Goal: Book appointment/travel/reservation

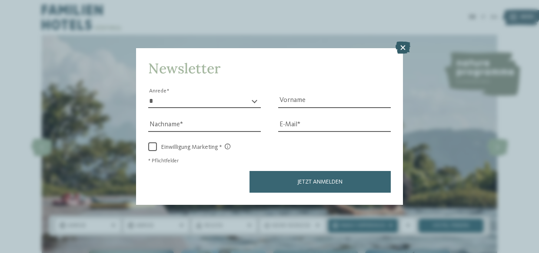
click at [409, 44] on icon at bounding box center [403, 48] width 15 height 12
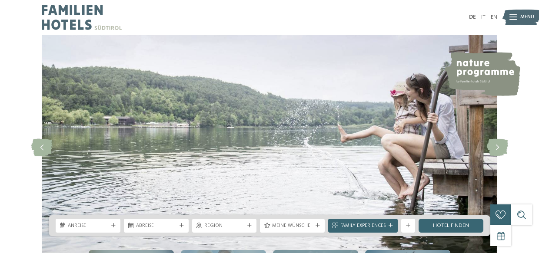
click at [526, 20] on span "Menü" at bounding box center [527, 17] width 14 height 7
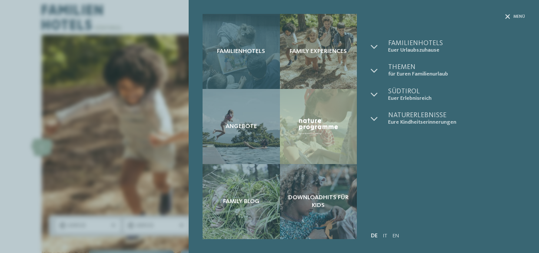
click at [247, 69] on div "Familienhotels" at bounding box center [241, 51] width 77 height 75
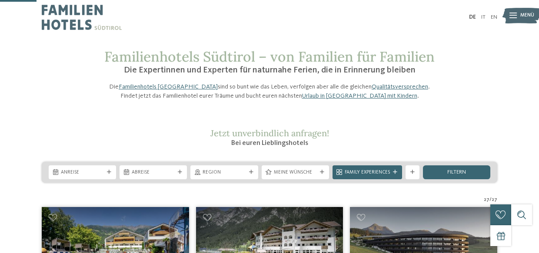
scroll to position [157, 0]
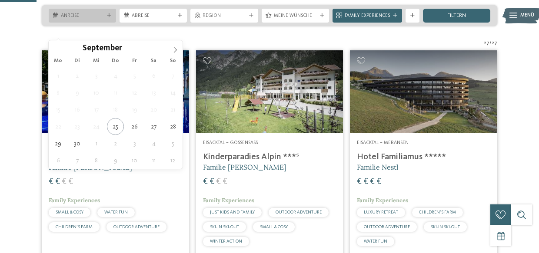
click at [174, 45] on span at bounding box center [175, 47] width 15 height 15
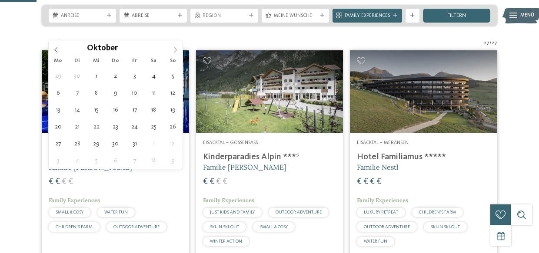
click at [174, 45] on span at bounding box center [175, 47] width 15 height 15
type input "****"
click at [174, 45] on span at bounding box center [175, 47] width 15 height 15
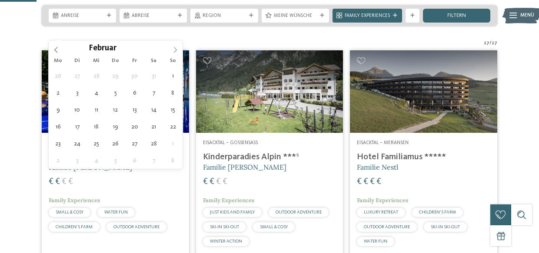
click at [174, 45] on span at bounding box center [175, 47] width 15 height 15
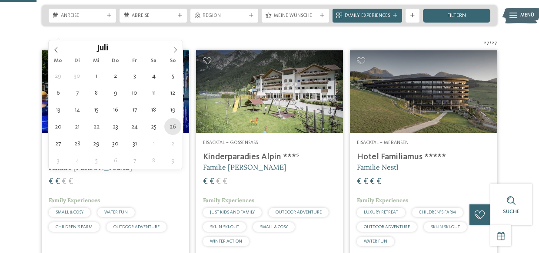
type div "26.07.2026"
type input "****"
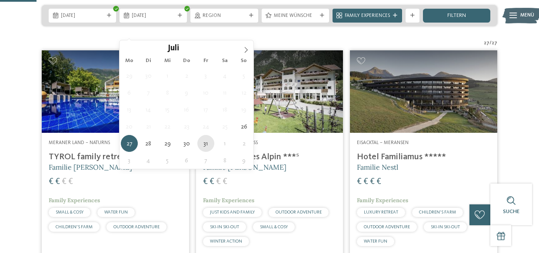
type div "31.07.2026"
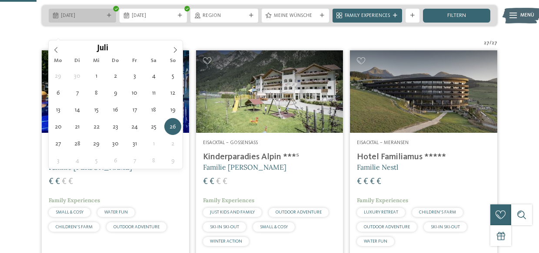
click at [83, 20] on span "26.07.2026" at bounding box center [82, 16] width 43 height 7
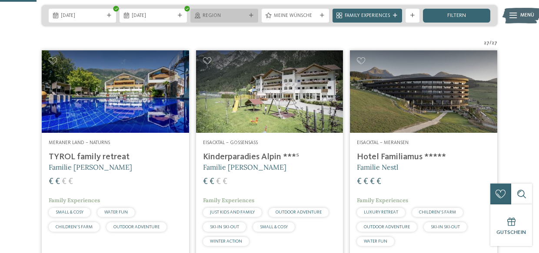
click at [246, 20] on span "Region" at bounding box center [224, 16] width 43 height 7
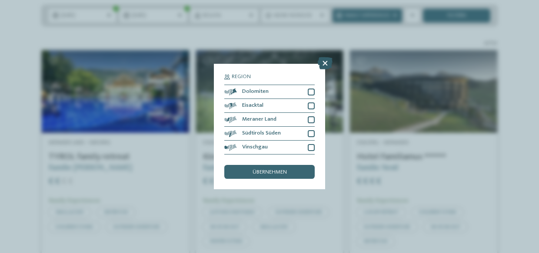
click at [323, 66] on icon at bounding box center [325, 63] width 15 height 12
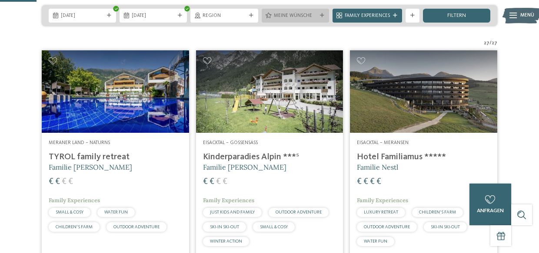
click at [318, 19] on div "Meine Wünsche" at bounding box center [295, 15] width 47 height 7
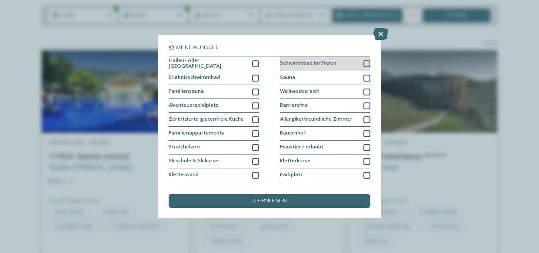
click at [363, 64] on div "Schwimmbad im Freien" at bounding box center [325, 64] width 90 height 15
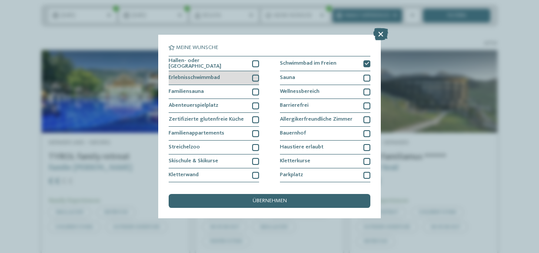
click at [256, 76] on div at bounding box center [255, 78] width 7 height 7
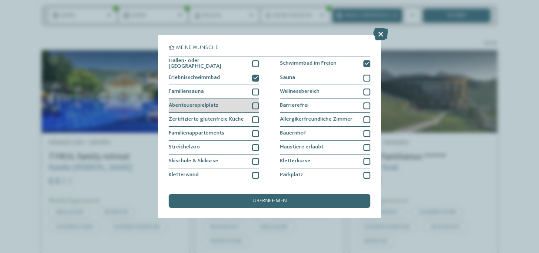
click at [256, 103] on div at bounding box center [255, 106] width 7 height 7
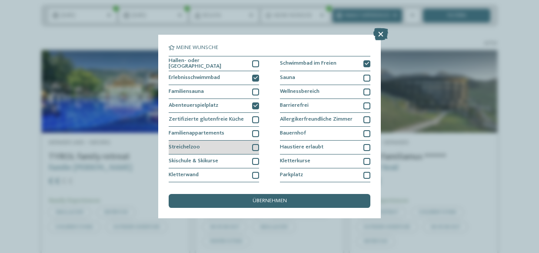
click at [256, 146] on div at bounding box center [255, 147] width 7 height 7
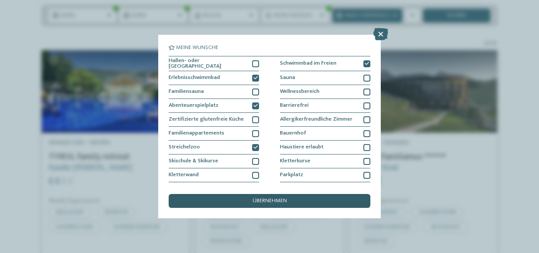
click at [256, 202] on span "übernehmen" at bounding box center [270, 202] width 34 height 6
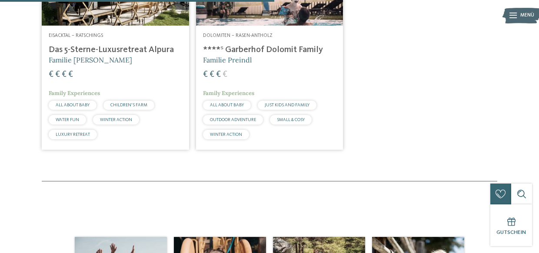
scroll to position [195, 0]
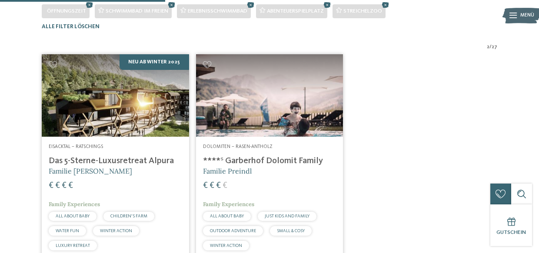
click at [287, 131] on img at bounding box center [269, 95] width 147 height 83
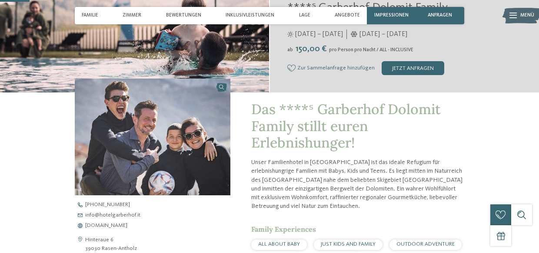
scroll to position [166, 0]
click at [121, 225] on span "[DOMAIN_NAME]" at bounding box center [106, 226] width 42 height 6
